Goal: Transaction & Acquisition: Book appointment/travel/reservation

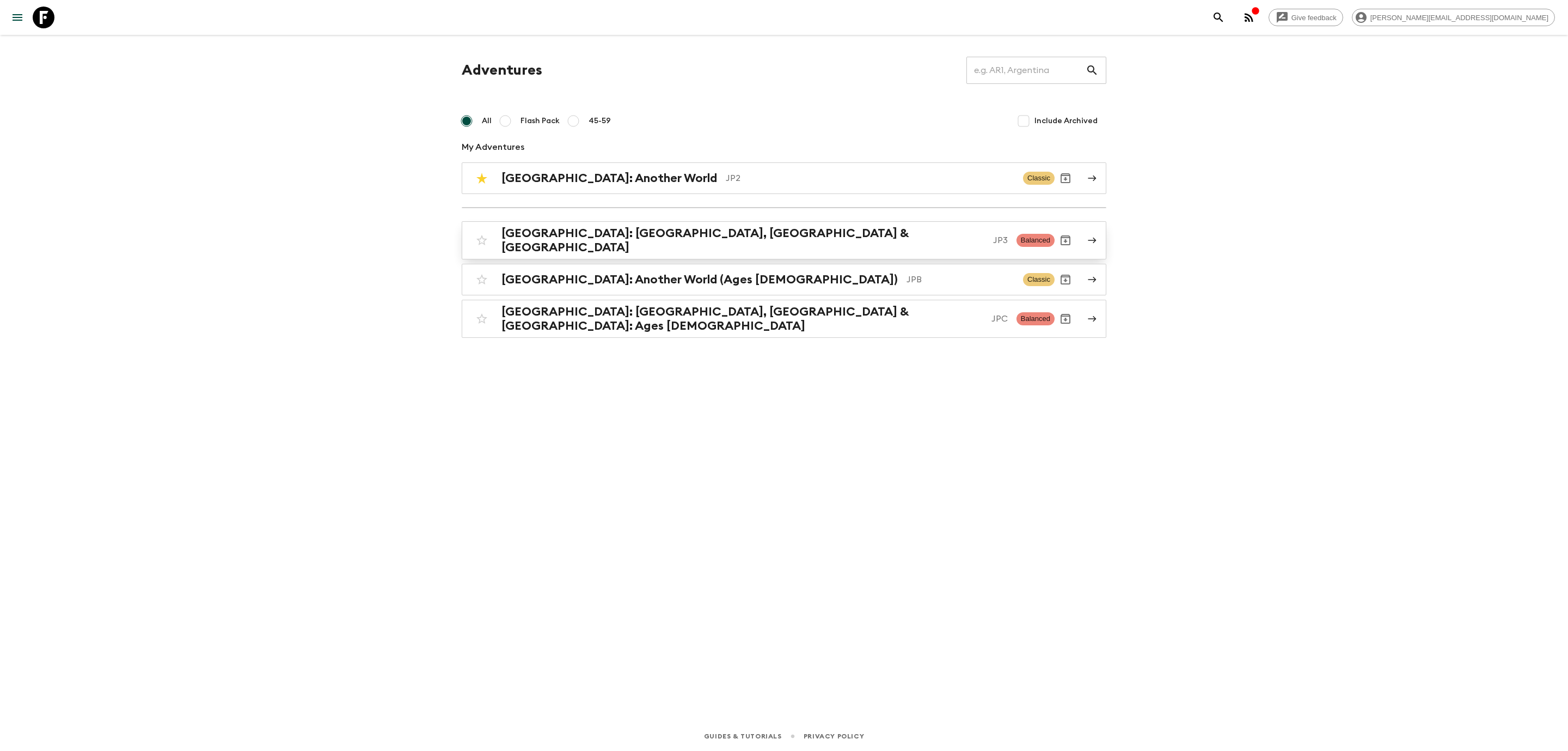
click at [660, 234] on h2 "[GEOGRAPHIC_DATA]: [GEOGRAPHIC_DATA], [GEOGRAPHIC_DATA] & [GEOGRAPHIC_DATA]" at bounding box center [742, 240] width 483 height 29
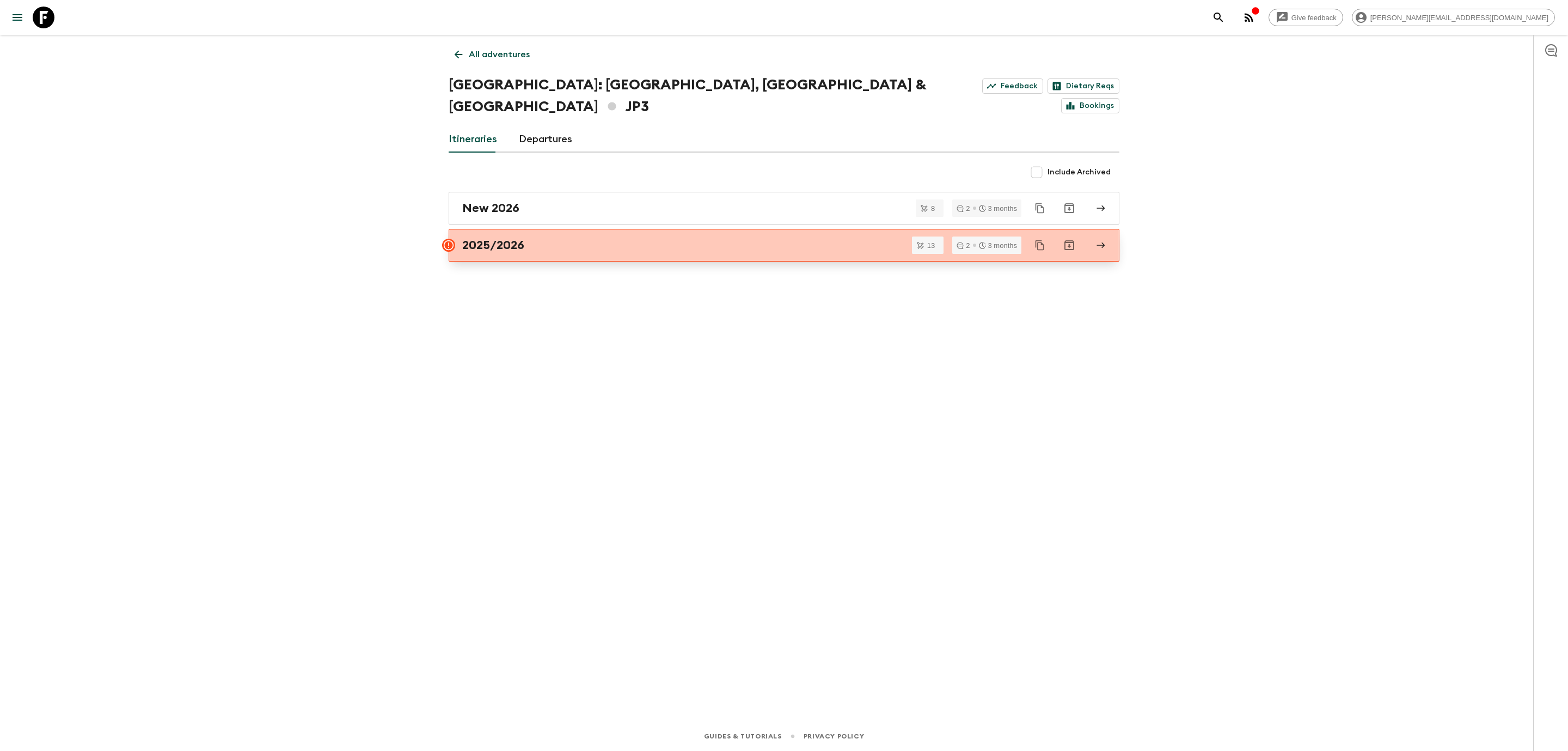
click at [514, 231] on link "2025/2026" at bounding box center [784, 245] width 671 height 32
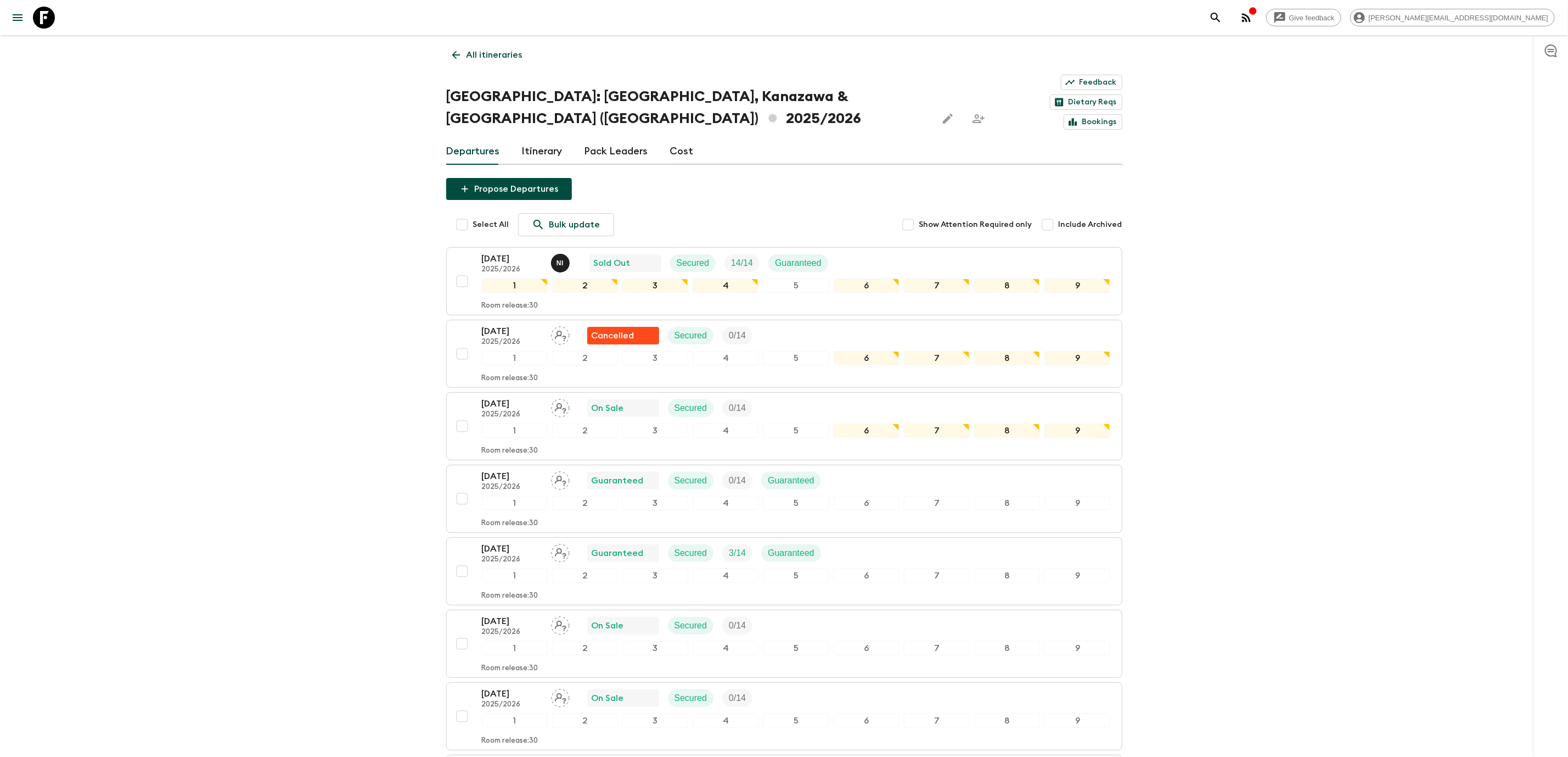
click at [677, 138] on link "Cost" at bounding box center [682, 151] width 24 height 26
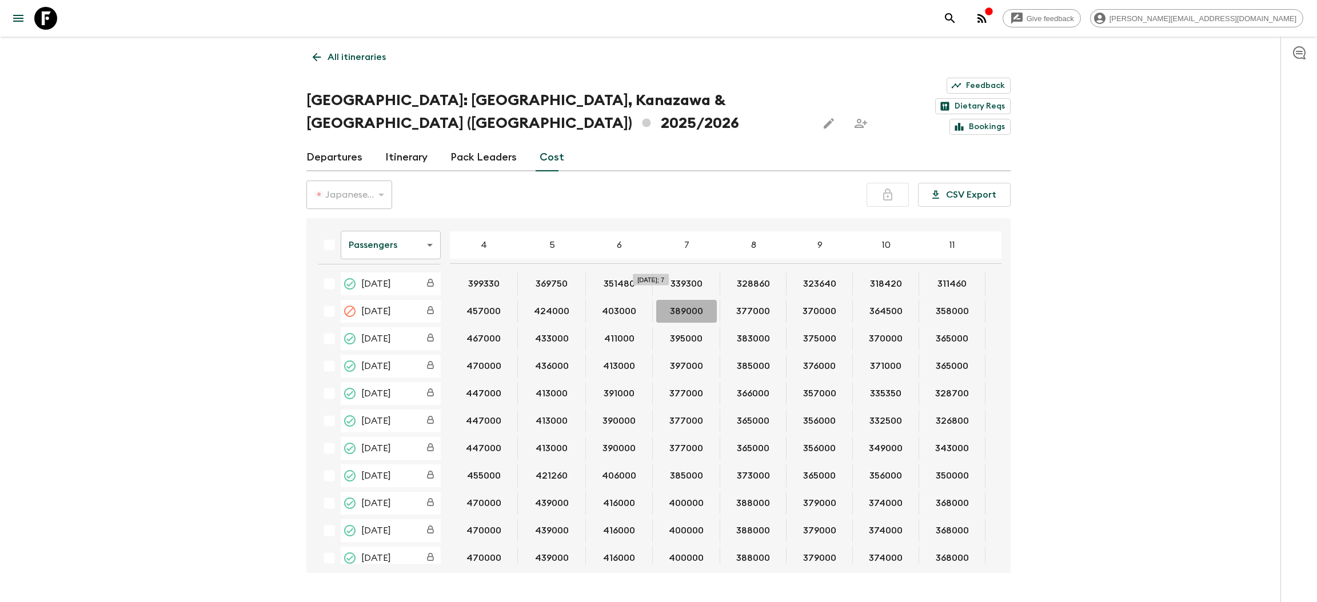
drag, startPoint x: 658, startPoint y: 266, endPoint x: 787, endPoint y: 567, distance: 327.2
click at [675, 311] on tbody "[DATE] 399330 369750 351480 339300 328860 323640 318420 311460 307110 302760 29…" at bounding box center [831, 449] width 1045 height 352
